Goal: Information Seeking & Learning: Learn about a topic

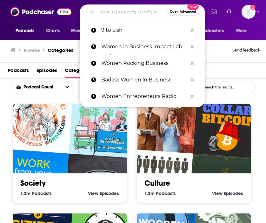
click at [113, 15] on input "Search podcasts, credits, & more..." at bounding box center [132, 12] width 70 height 10
paste input "Conscious Design"
type input "Conscious Design"
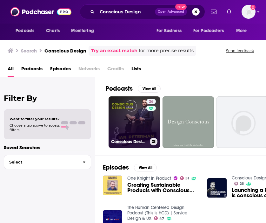
click at [139, 134] on link "26 Conscious Design Podcast™" at bounding box center [134, 121] width 51 height 51
